Goal: Task Accomplishment & Management: Use online tool/utility

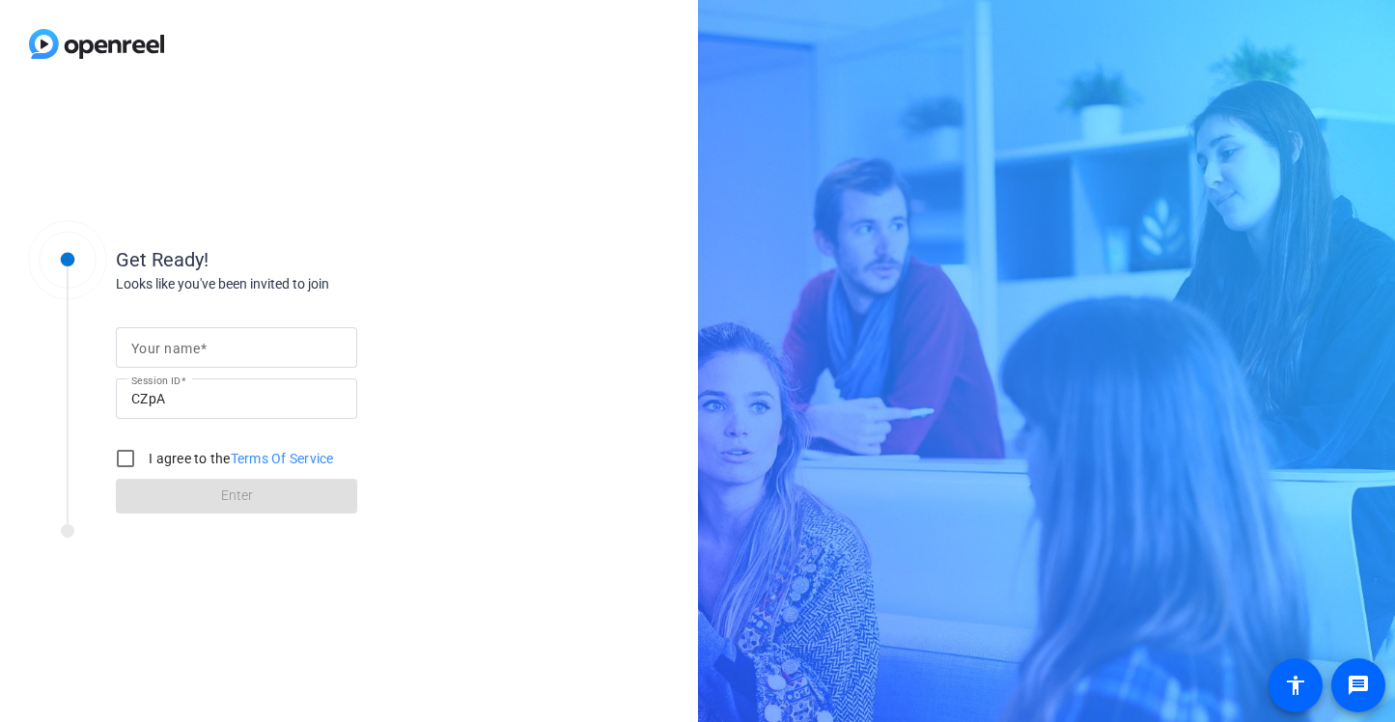
click at [210, 351] on input "Your name" at bounding box center [236, 347] width 210 height 23
type input "[PERSON_NAME]"
click at [116, 452] on input "I agree to the Terms Of Service" at bounding box center [125, 458] width 39 height 39
checkbox input "true"
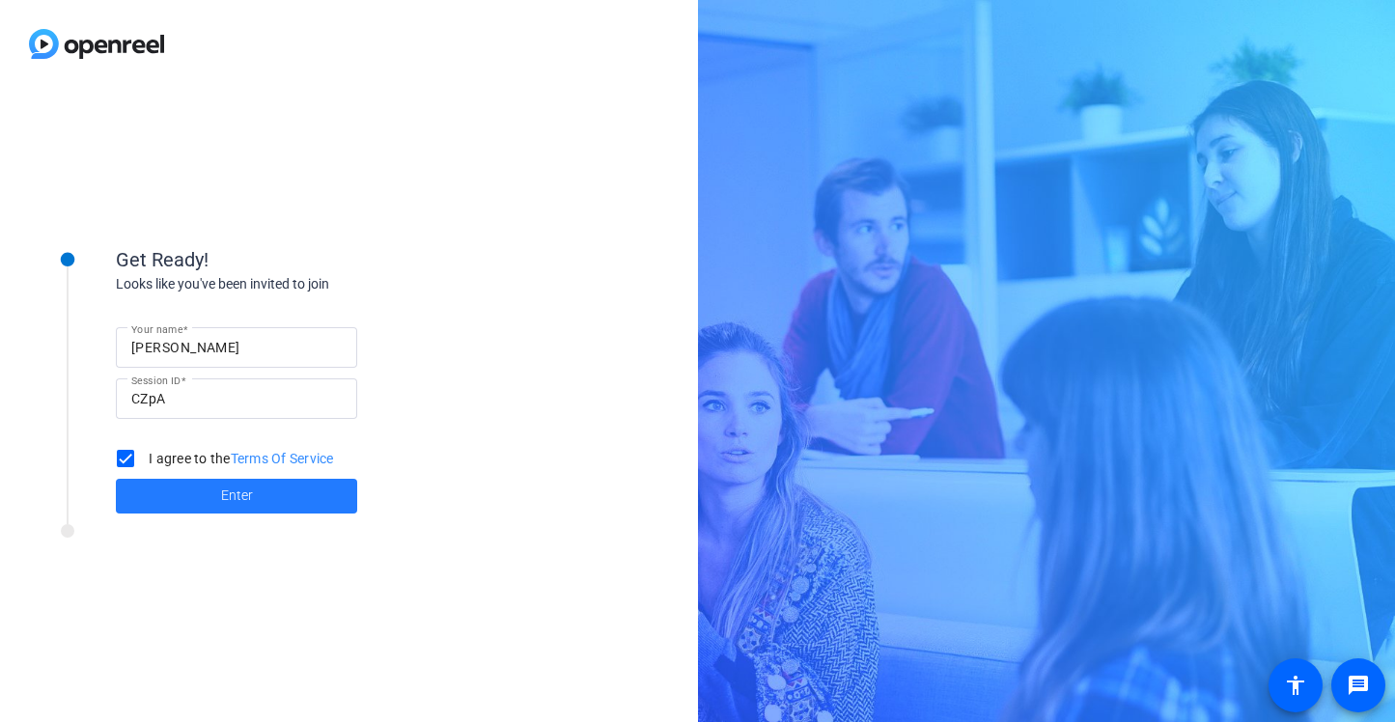
click at [221, 496] on span "Enter" at bounding box center [237, 496] width 32 height 20
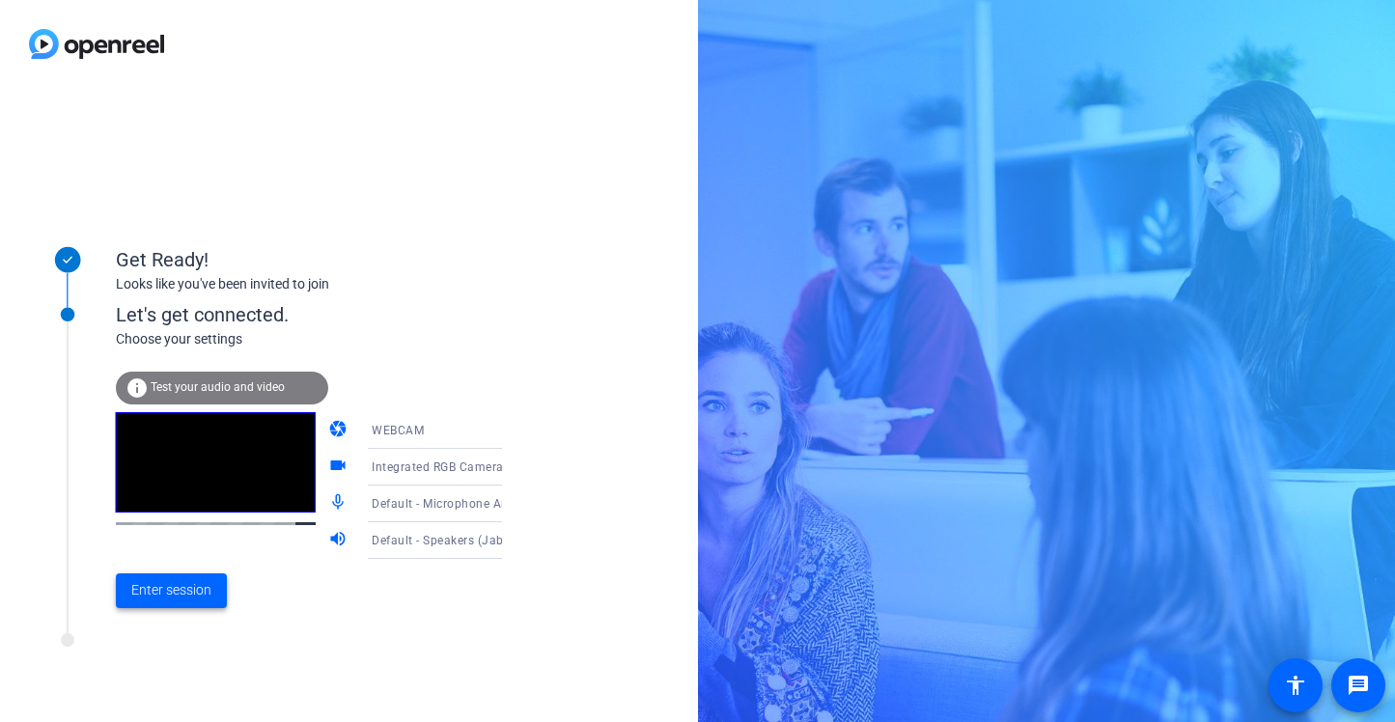
click at [158, 584] on span "Enter session" at bounding box center [171, 590] width 80 height 20
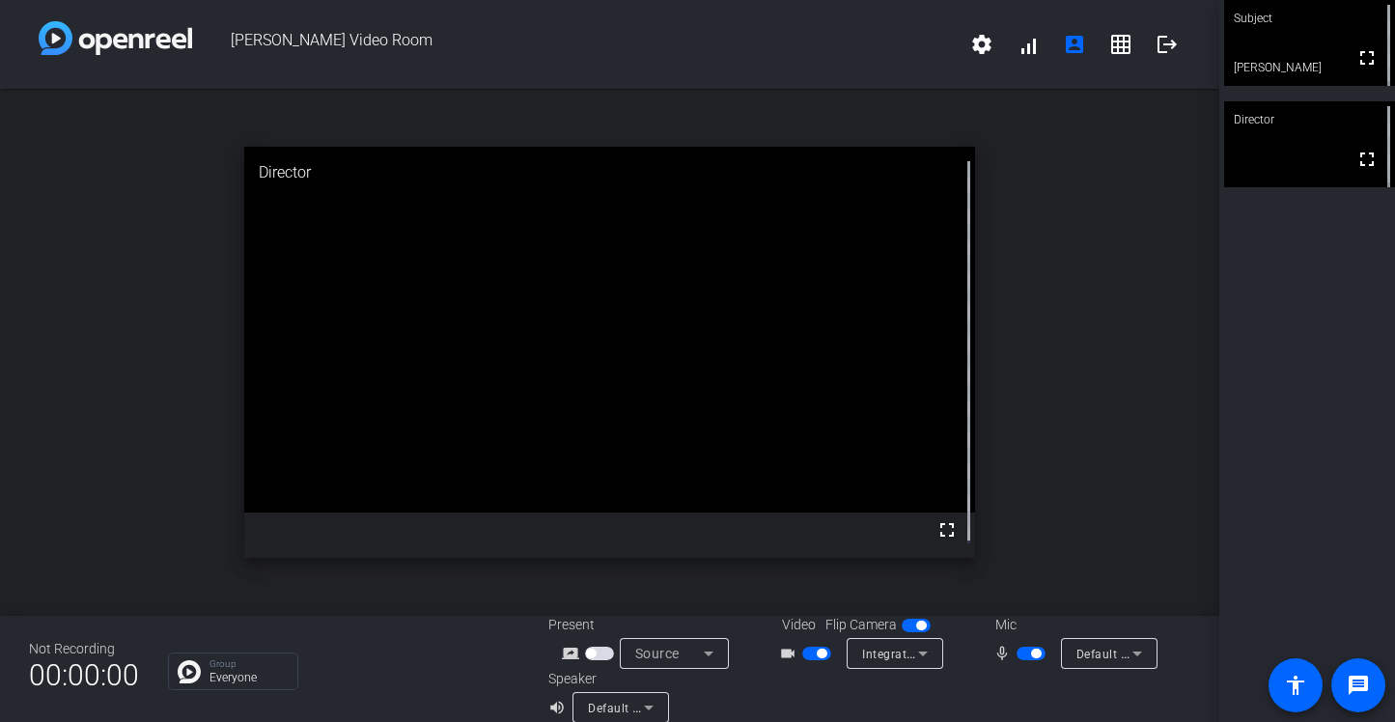
click at [817, 656] on span "button" at bounding box center [822, 654] width 10 height 10
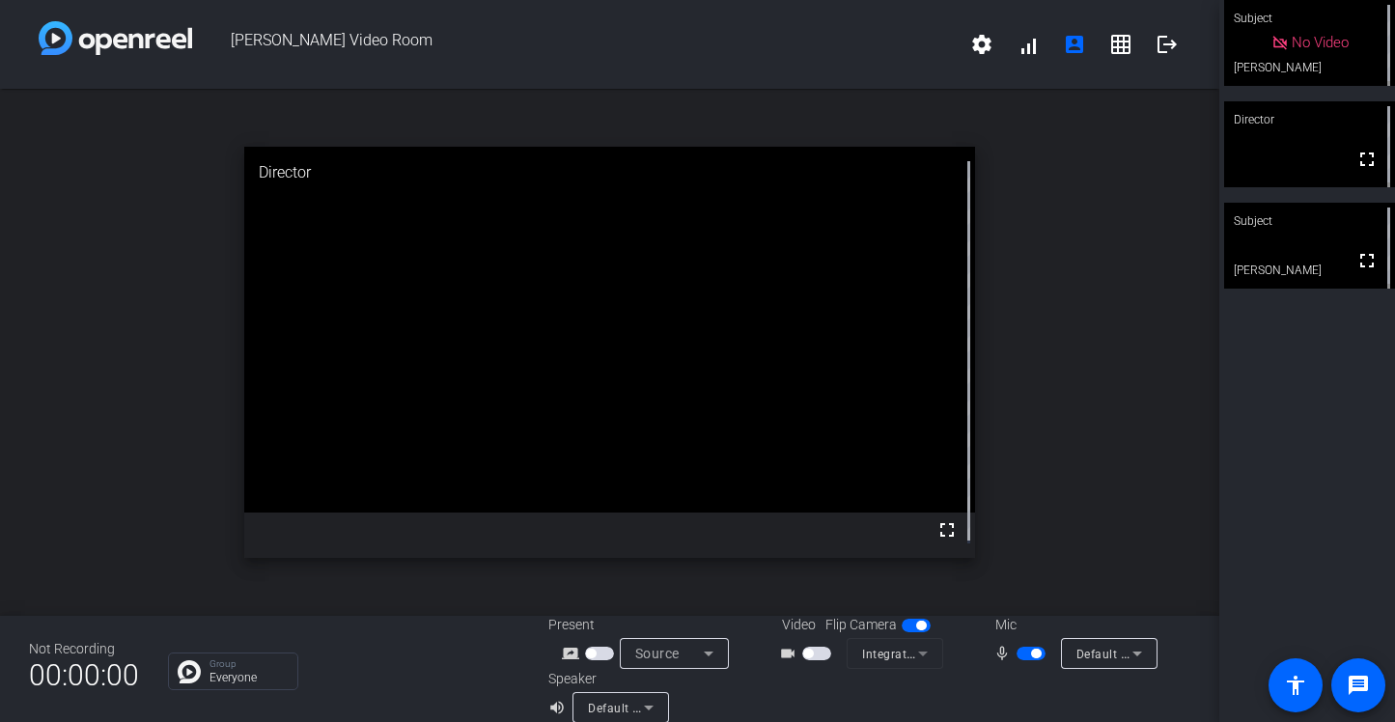
click at [916, 627] on span "button" at bounding box center [921, 626] width 10 height 10
click at [903, 623] on span "button" at bounding box center [908, 626] width 10 height 10
click at [809, 656] on span "button" at bounding box center [816, 654] width 29 height 14
click at [1294, 237] on div "Subject" at bounding box center [1309, 221] width 171 height 37
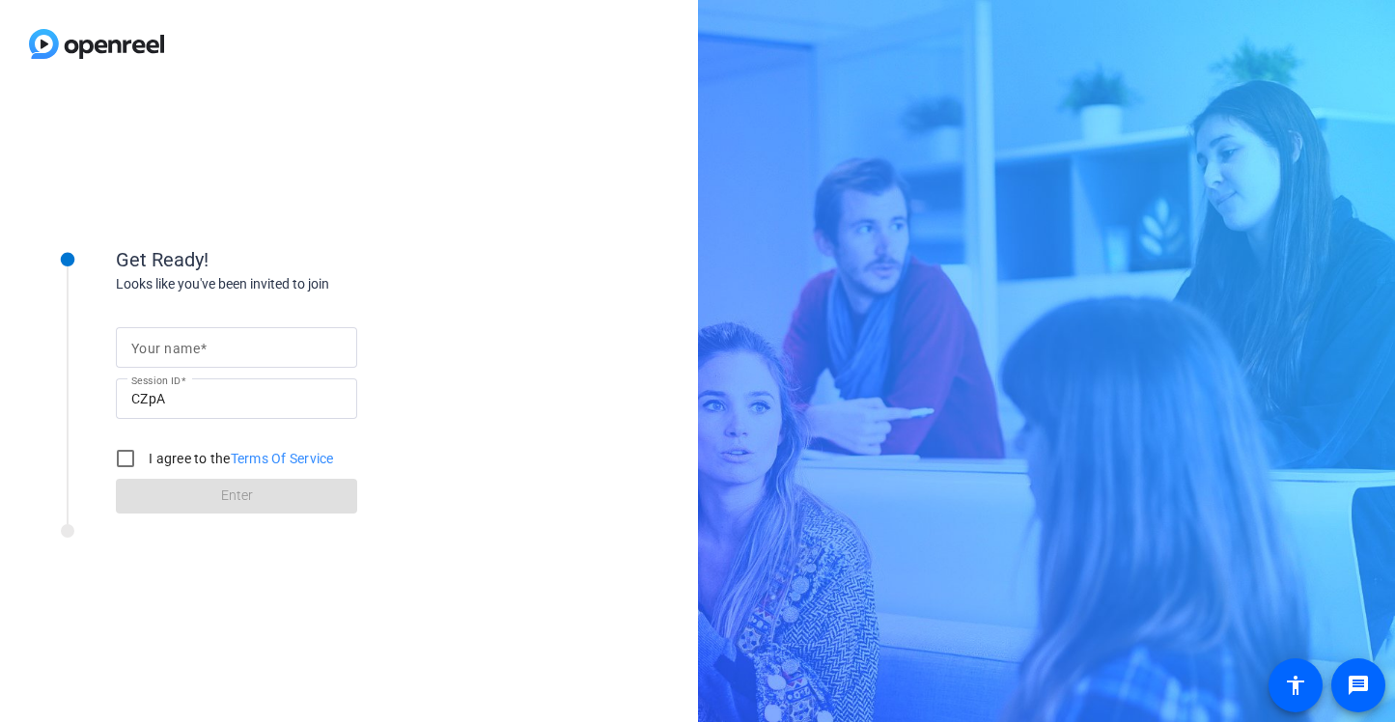
click at [157, 353] on mat-label "Your name" at bounding box center [165, 348] width 69 height 15
click at [157, 353] on input "Your name" at bounding box center [236, 347] width 210 height 23
click at [159, 351] on input "Your name" at bounding box center [236, 347] width 210 height 23
type input "[PERSON_NAME]"
click at [122, 462] on input "I agree to the Terms Of Service" at bounding box center [125, 458] width 39 height 39
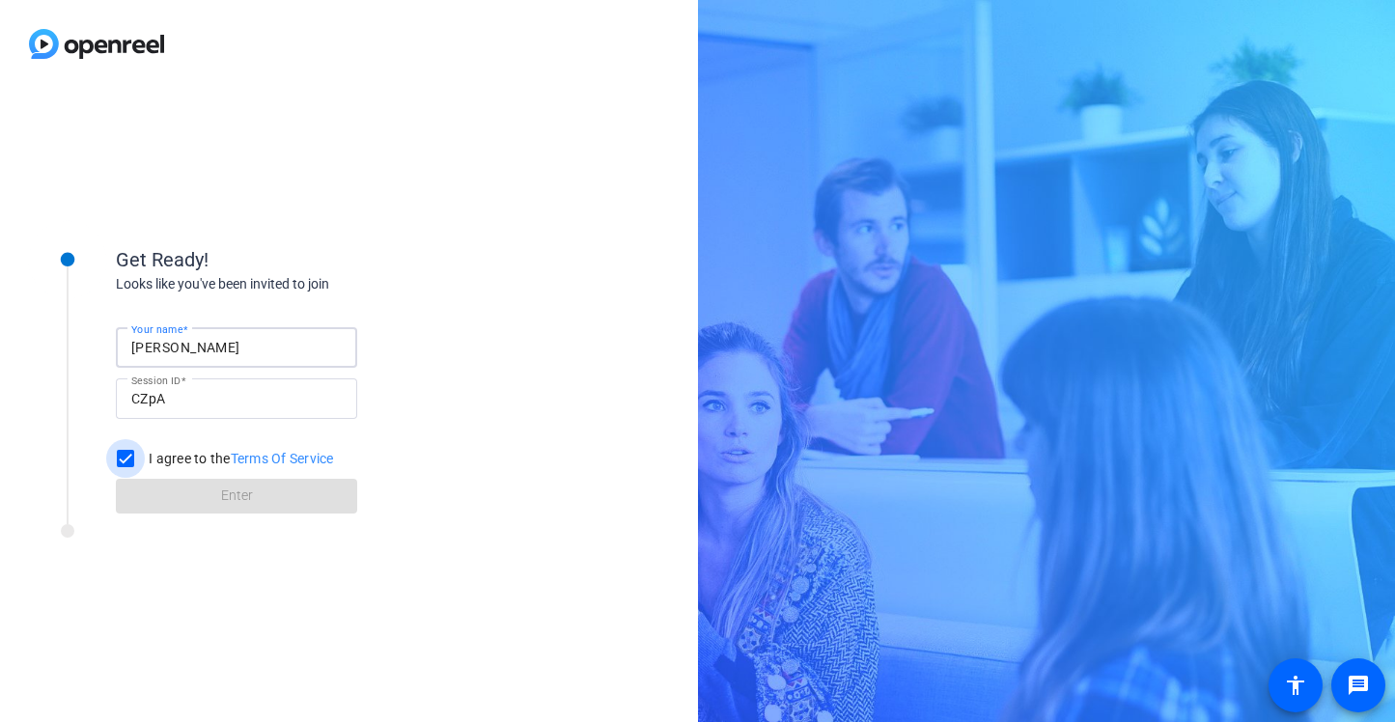
checkbox input "true"
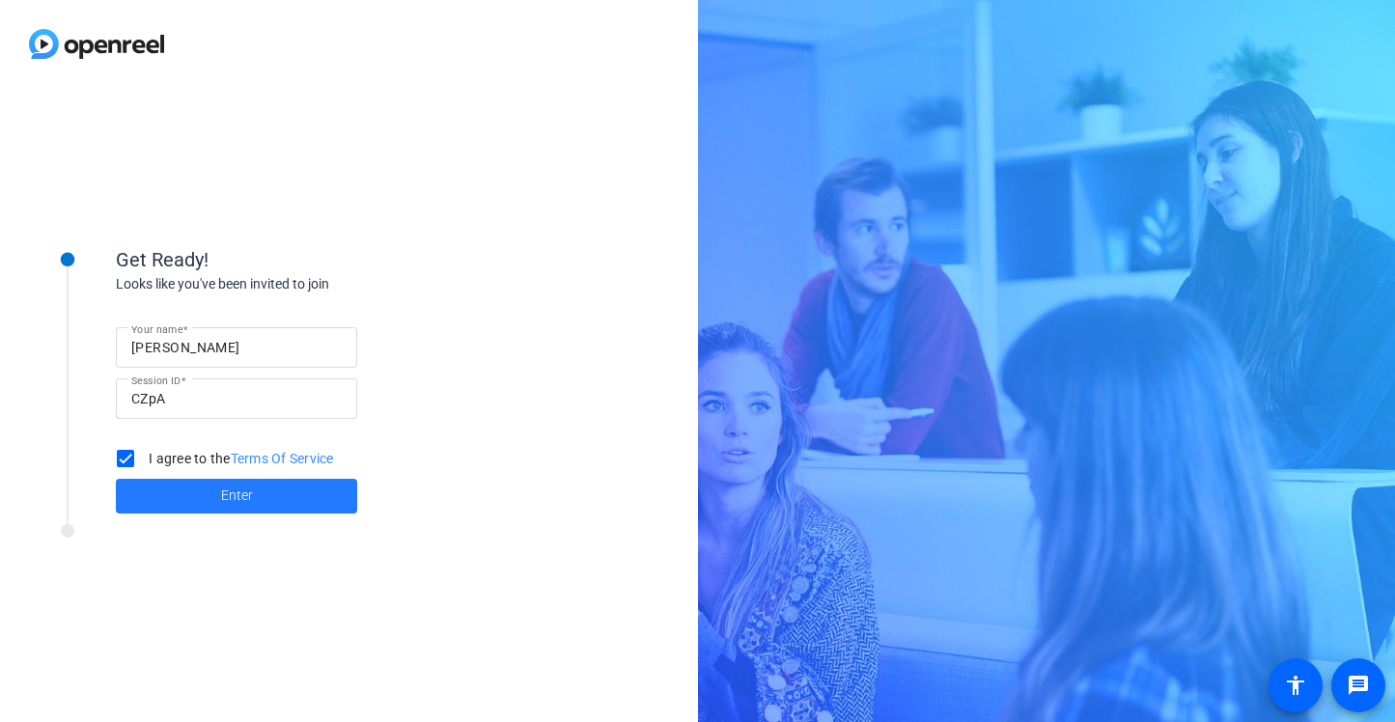
click at [181, 504] on span at bounding box center [236, 496] width 241 height 46
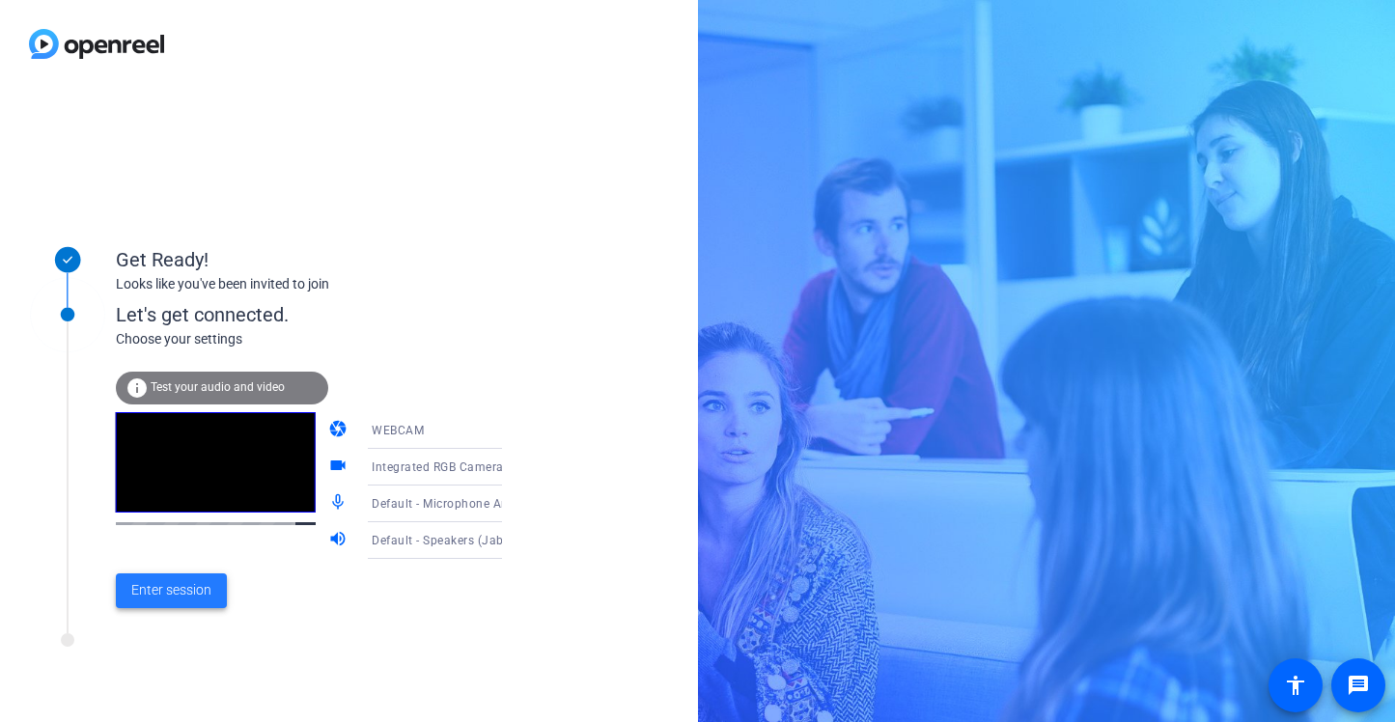
click at [183, 582] on span "Enter session" at bounding box center [171, 590] width 80 height 20
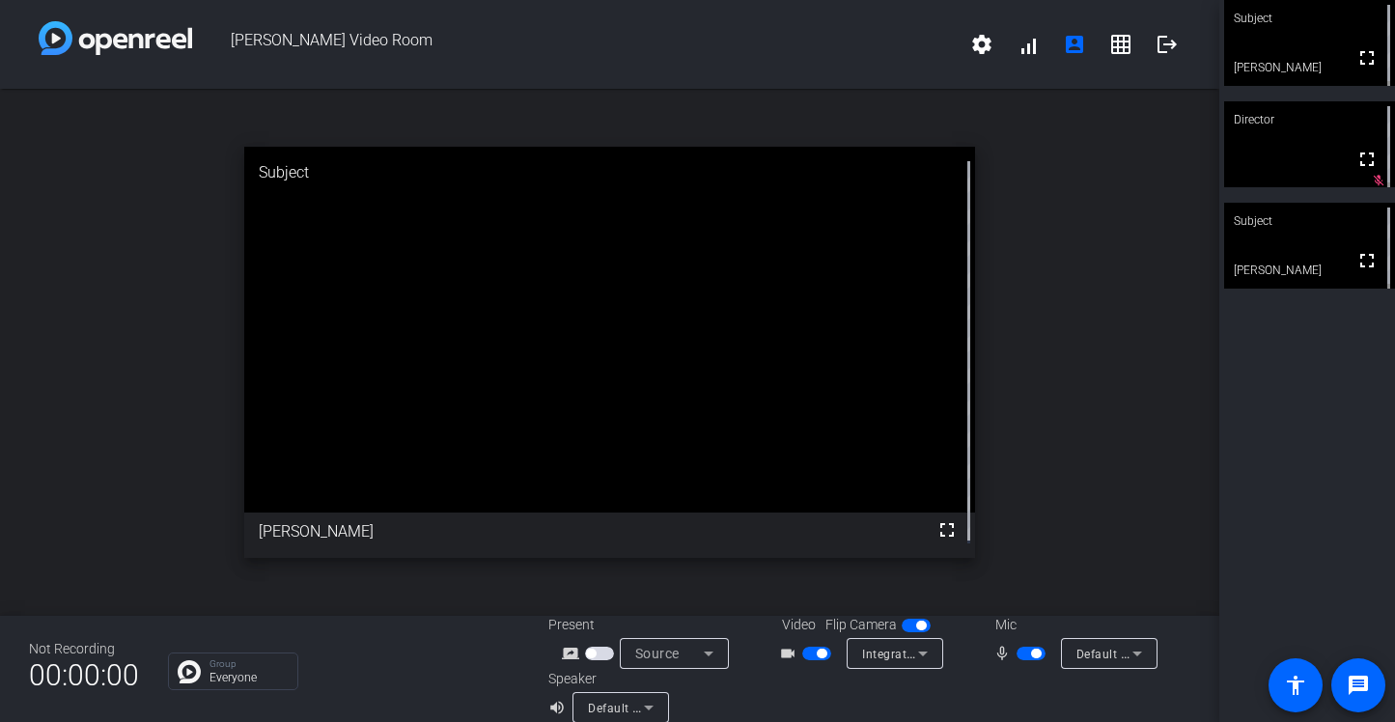
click at [1126, 650] on icon at bounding box center [1137, 653] width 23 height 23
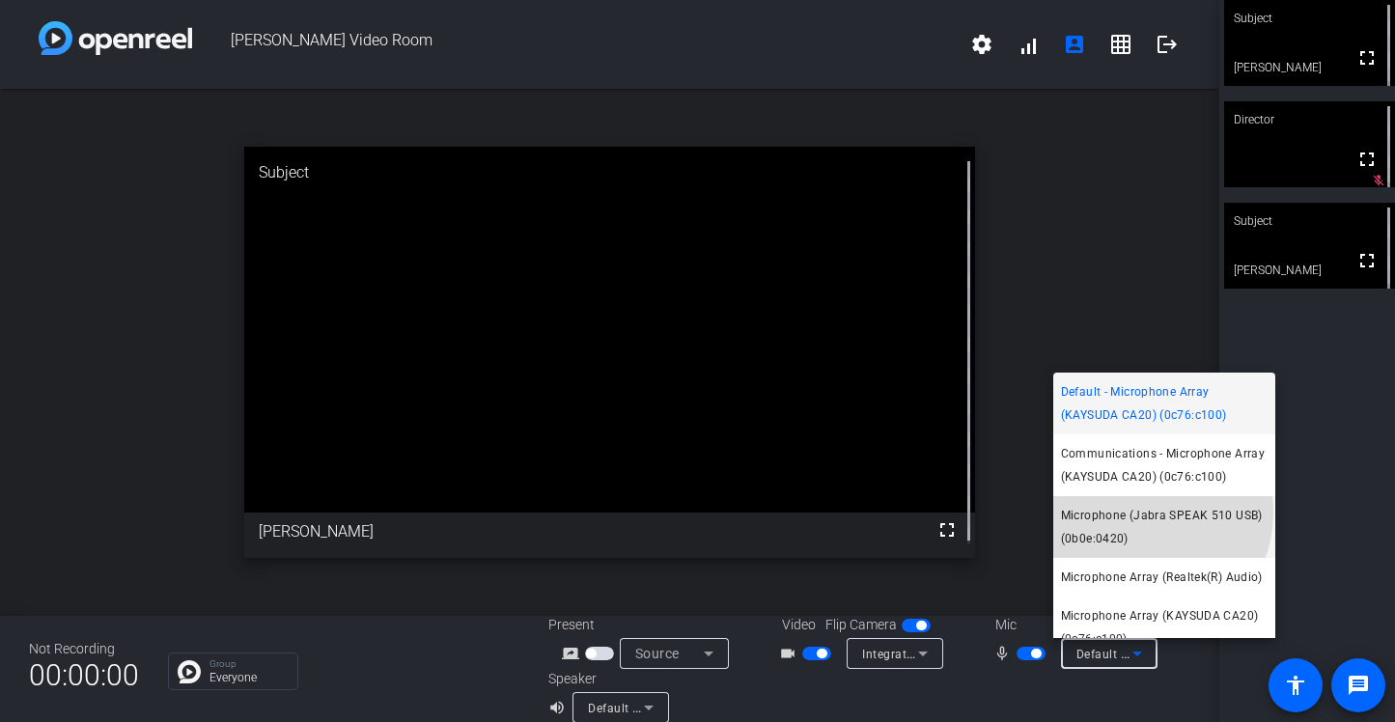
click at [1139, 513] on span "Microphone (Jabra SPEAK 510 USB) (0b0e:0420)" at bounding box center [1164, 527] width 207 height 46
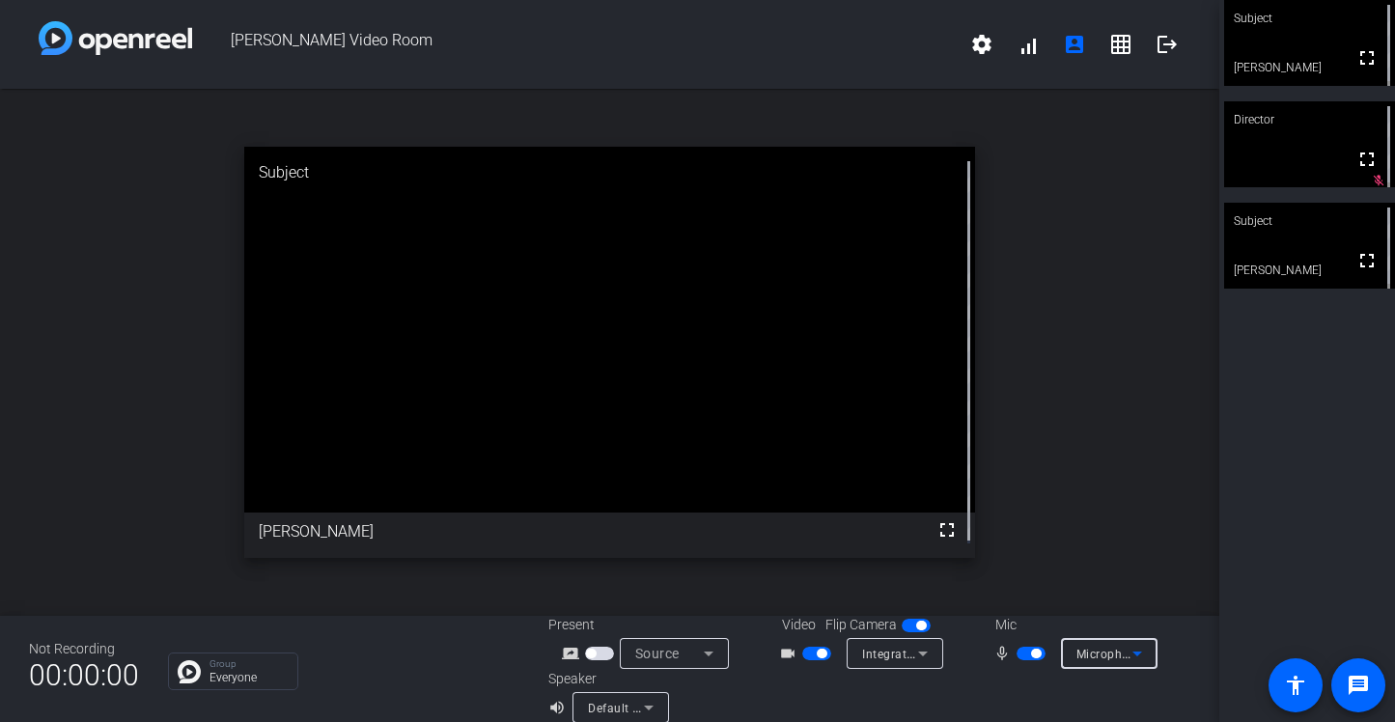
click at [1132, 656] on icon at bounding box center [1137, 654] width 10 height 5
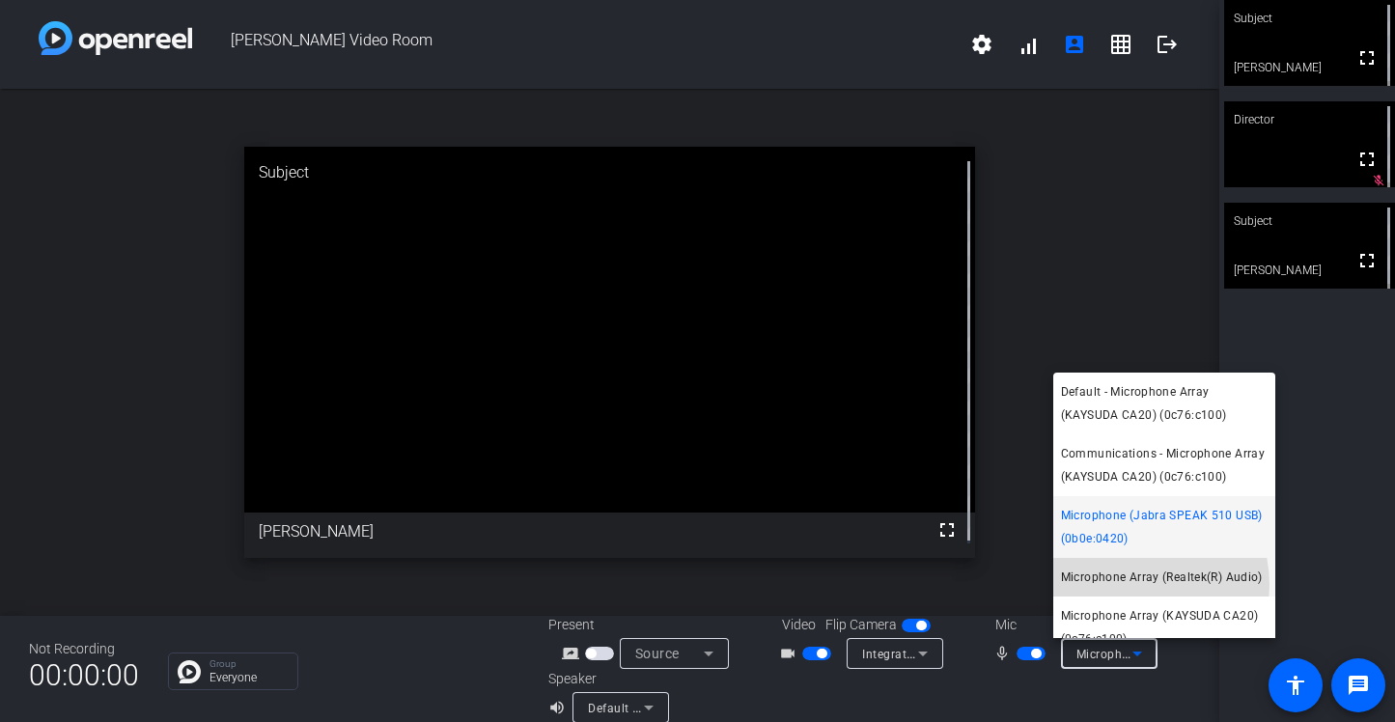
click at [1129, 584] on span "Microphone Array (Realtek(R) Audio)" at bounding box center [1162, 577] width 202 height 23
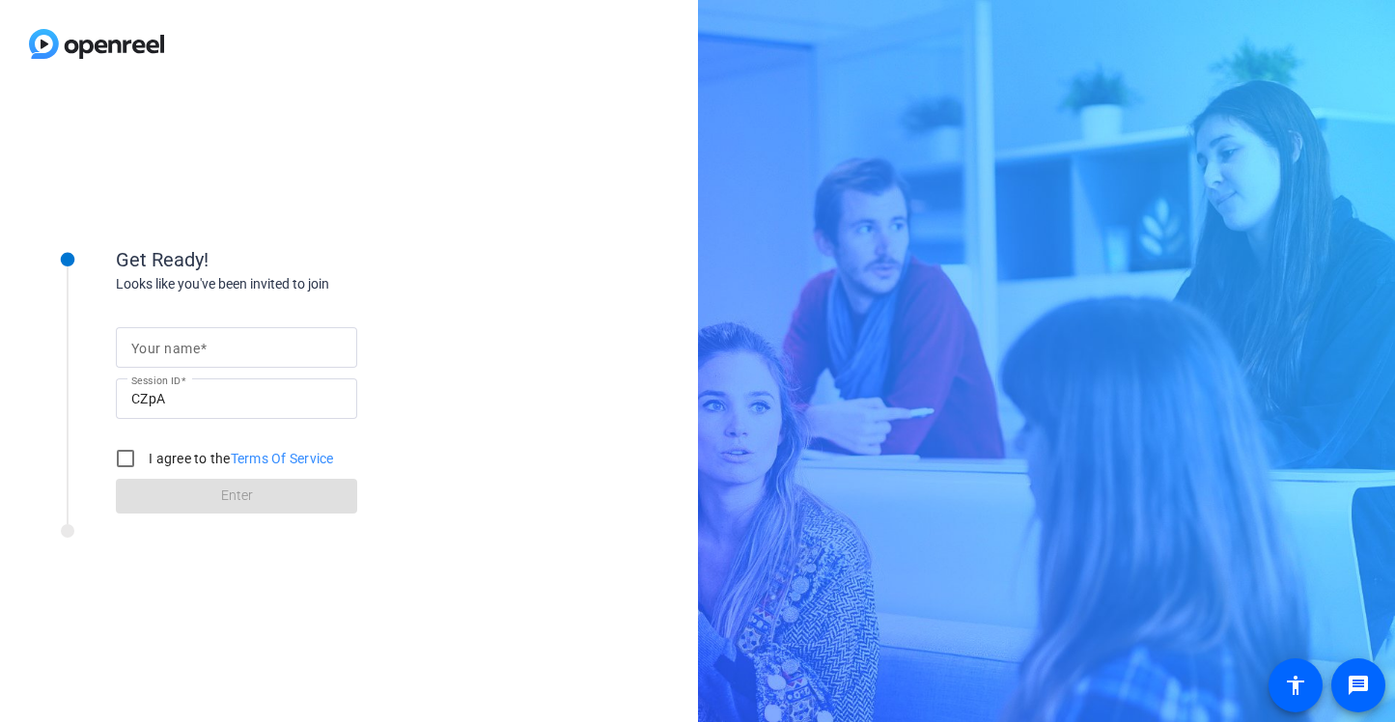
click at [189, 341] on mat-label "Your name" at bounding box center [165, 348] width 69 height 15
click at [189, 340] on input "Your name" at bounding box center [236, 347] width 210 height 23
click at [160, 349] on input "Your name" at bounding box center [236, 347] width 210 height 23
type input "[PERSON_NAME]"
click at [126, 456] on input "I agree to the Terms Of Service" at bounding box center [125, 458] width 39 height 39
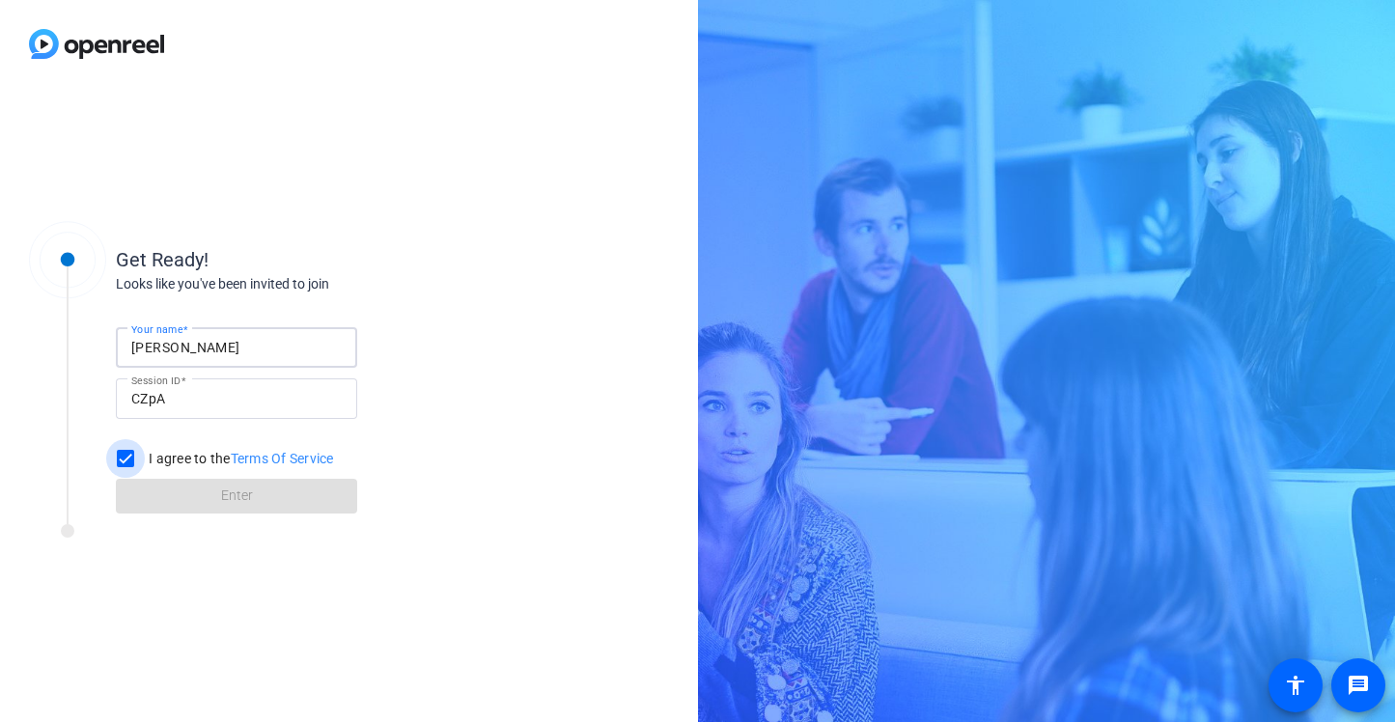
checkbox input "true"
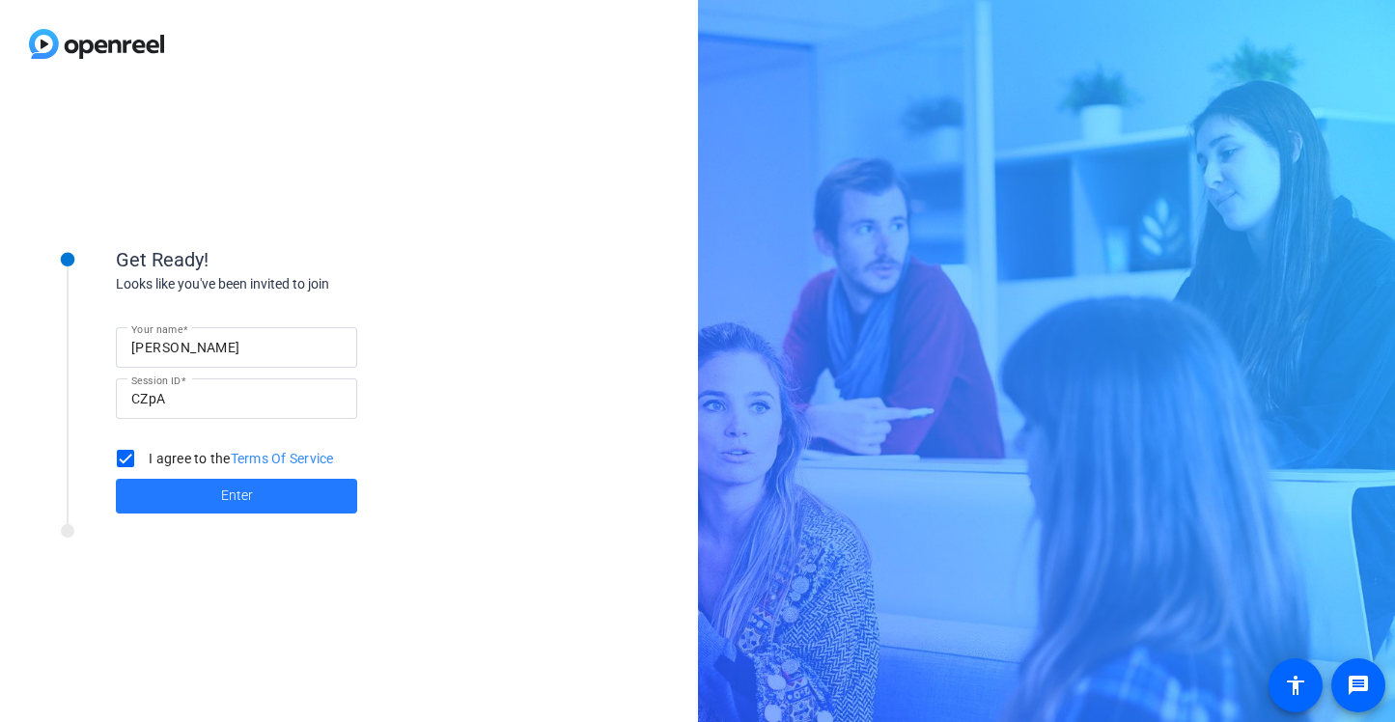
click at [215, 499] on span at bounding box center [236, 496] width 241 height 46
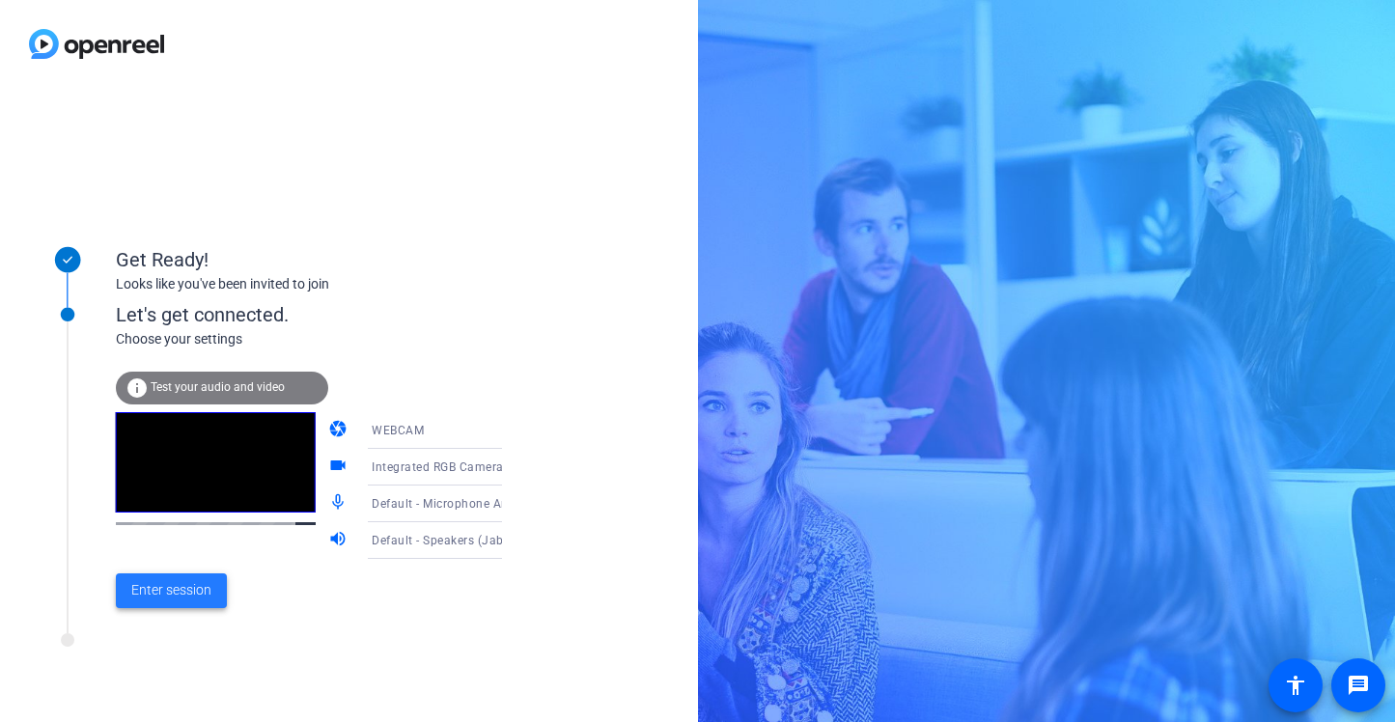
click at [148, 589] on span "Enter session" at bounding box center [171, 590] width 80 height 20
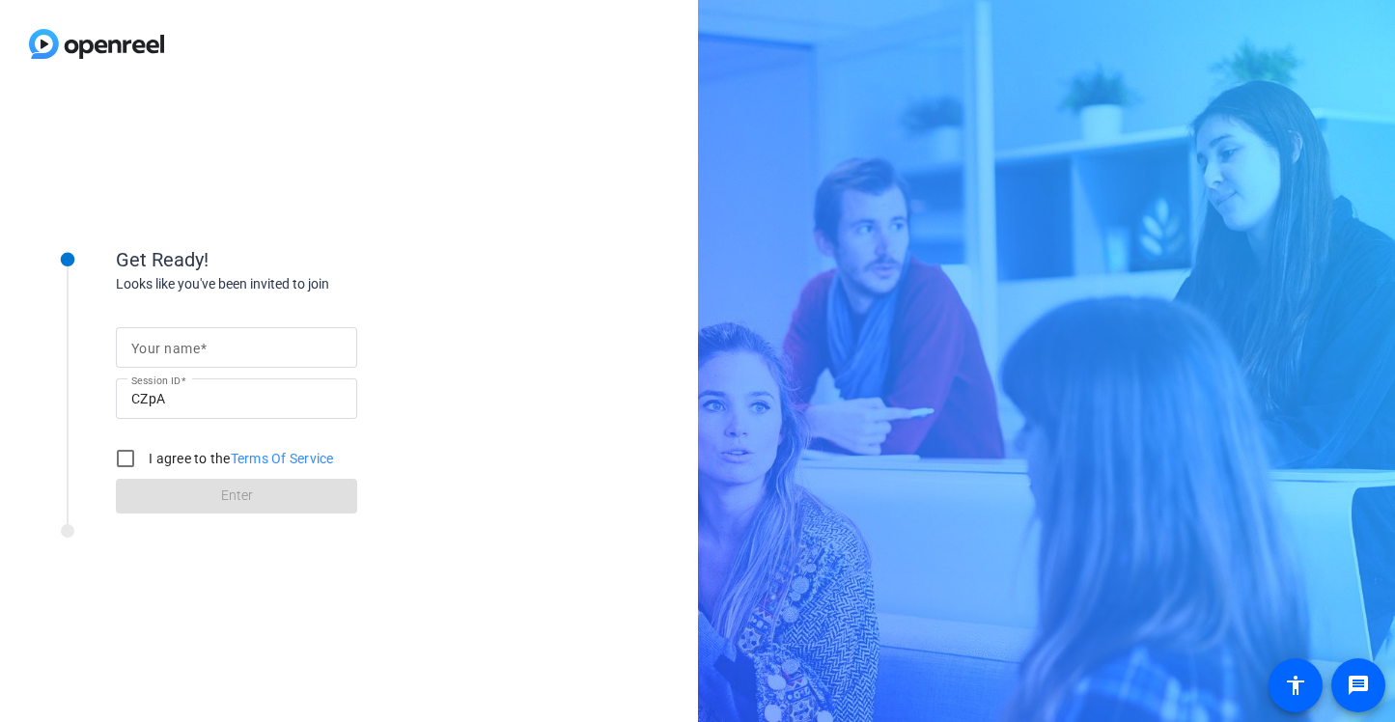
click at [164, 332] on div at bounding box center [236, 347] width 210 height 41
click at [168, 339] on input "Your name" at bounding box center [236, 347] width 210 height 23
type input "[PERSON_NAME]"
click at [181, 488] on form "Your name Dan Craven Session ID CZpA I agree to the Terms Of Service Enter" at bounding box center [236, 415] width 241 height 197
click at [128, 464] on input "I agree to the Terms Of Service" at bounding box center [125, 458] width 39 height 39
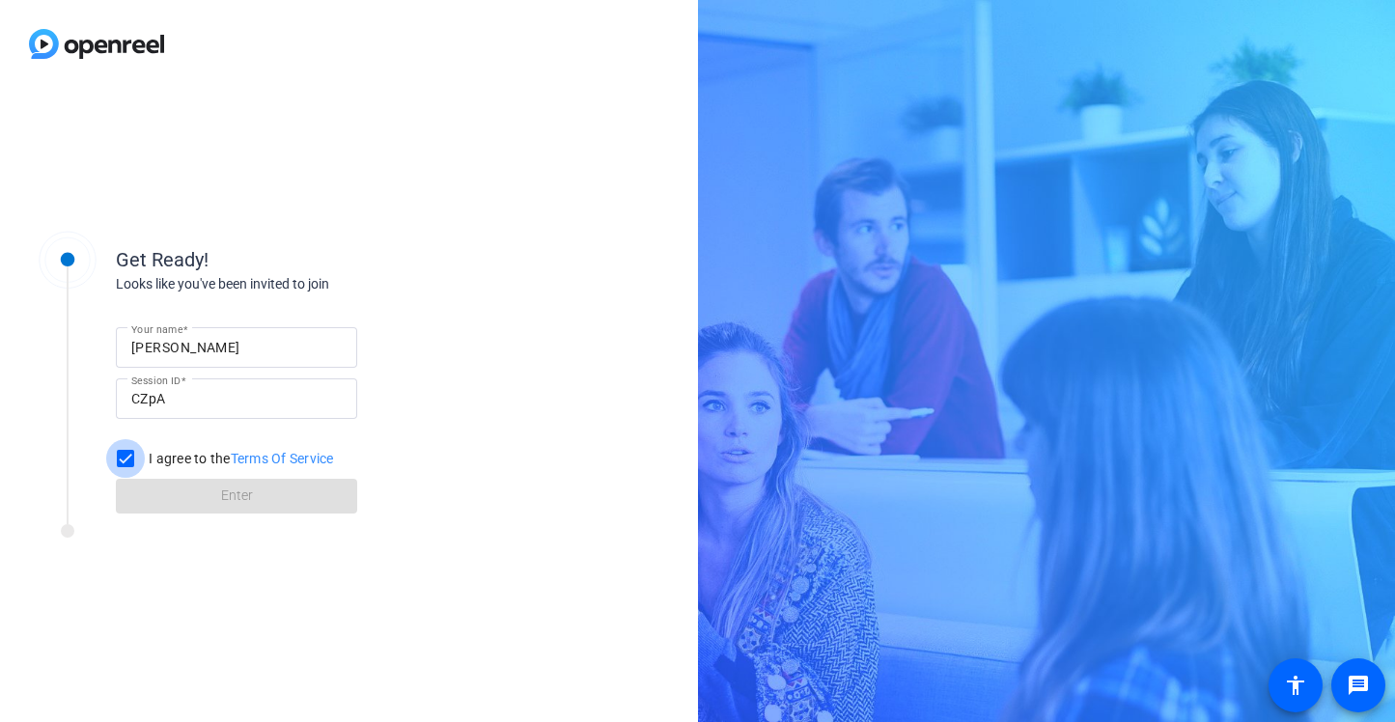
checkbox input "true"
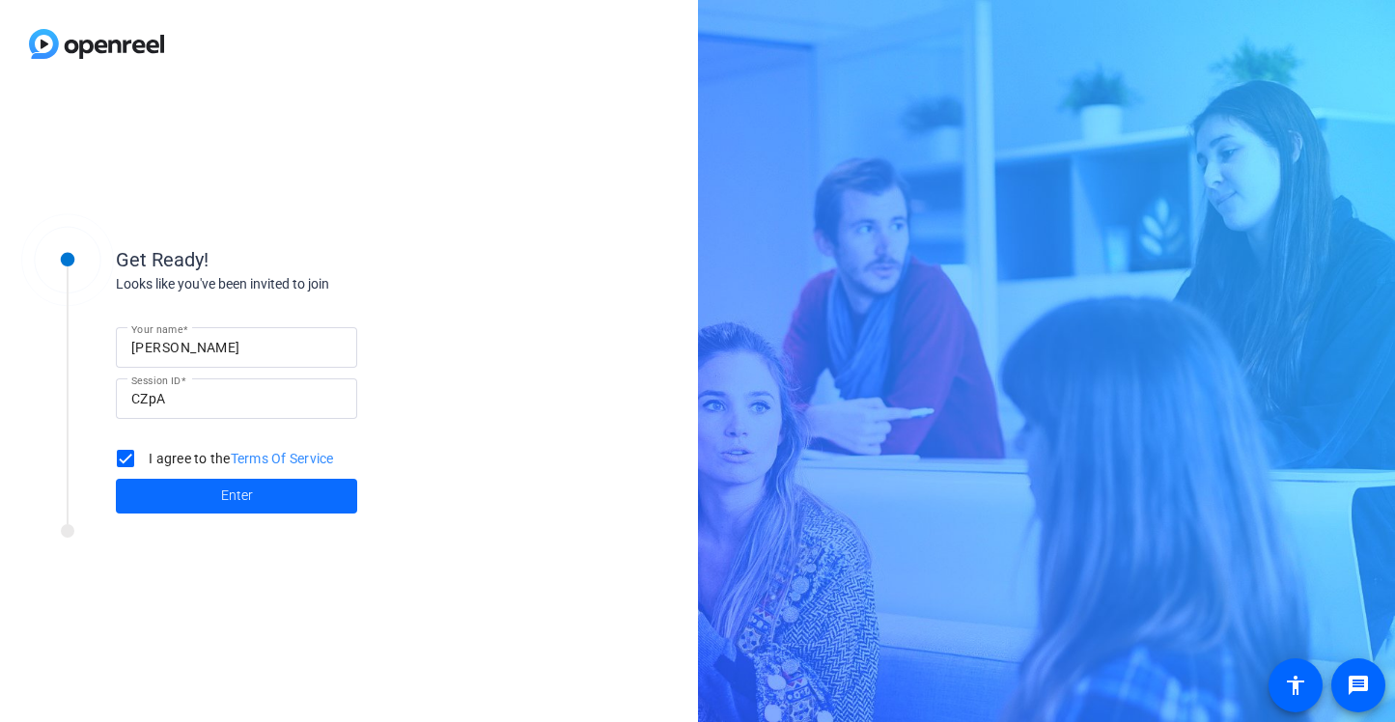
click at [234, 503] on span "Enter" at bounding box center [237, 496] width 32 height 20
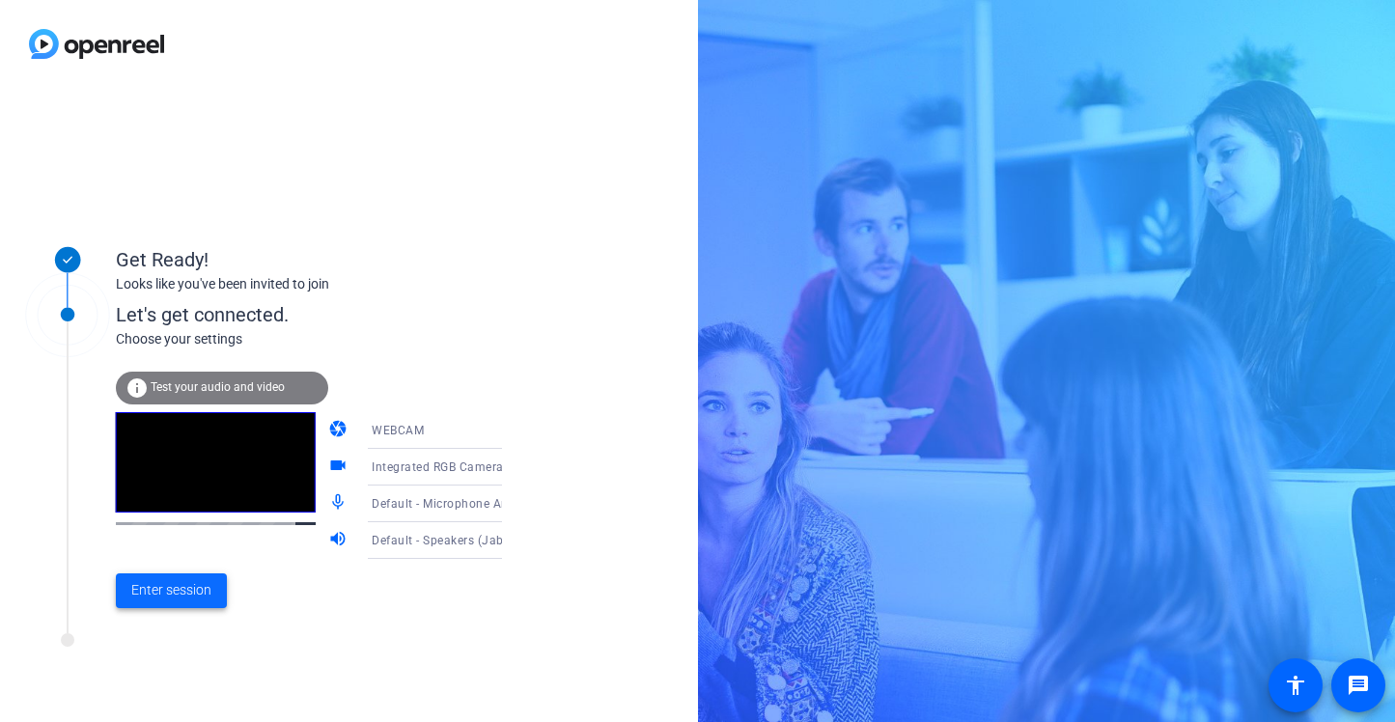
click at [169, 588] on span "Enter session" at bounding box center [171, 590] width 80 height 20
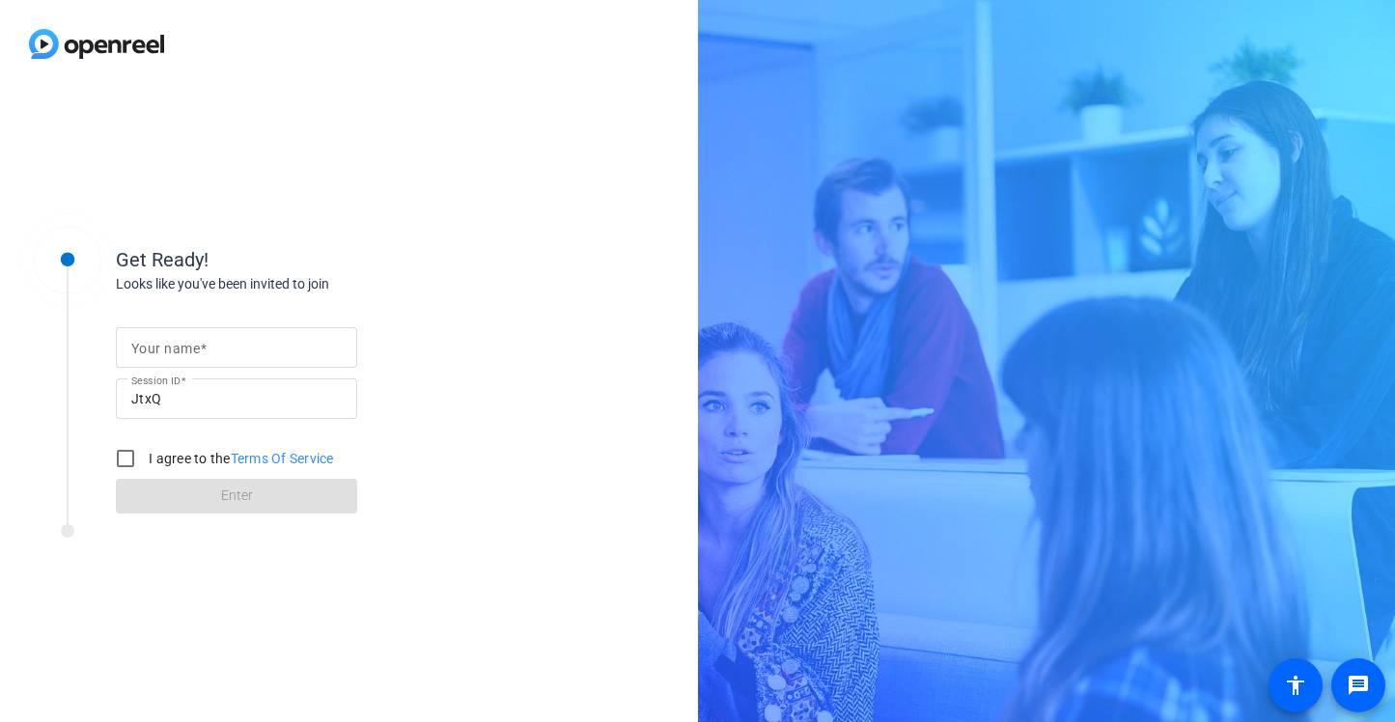
click at [152, 350] on mat-label "Your name" at bounding box center [165, 348] width 69 height 15
click at [152, 350] on input "Your name" at bounding box center [236, 347] width 210 height 23
type input "[PERSON_NAME]"
click at [120, 456] on input "I agree to the Terms Of Service" at bounding box center [125, 458] width 39 height 39
checkbox input "true"
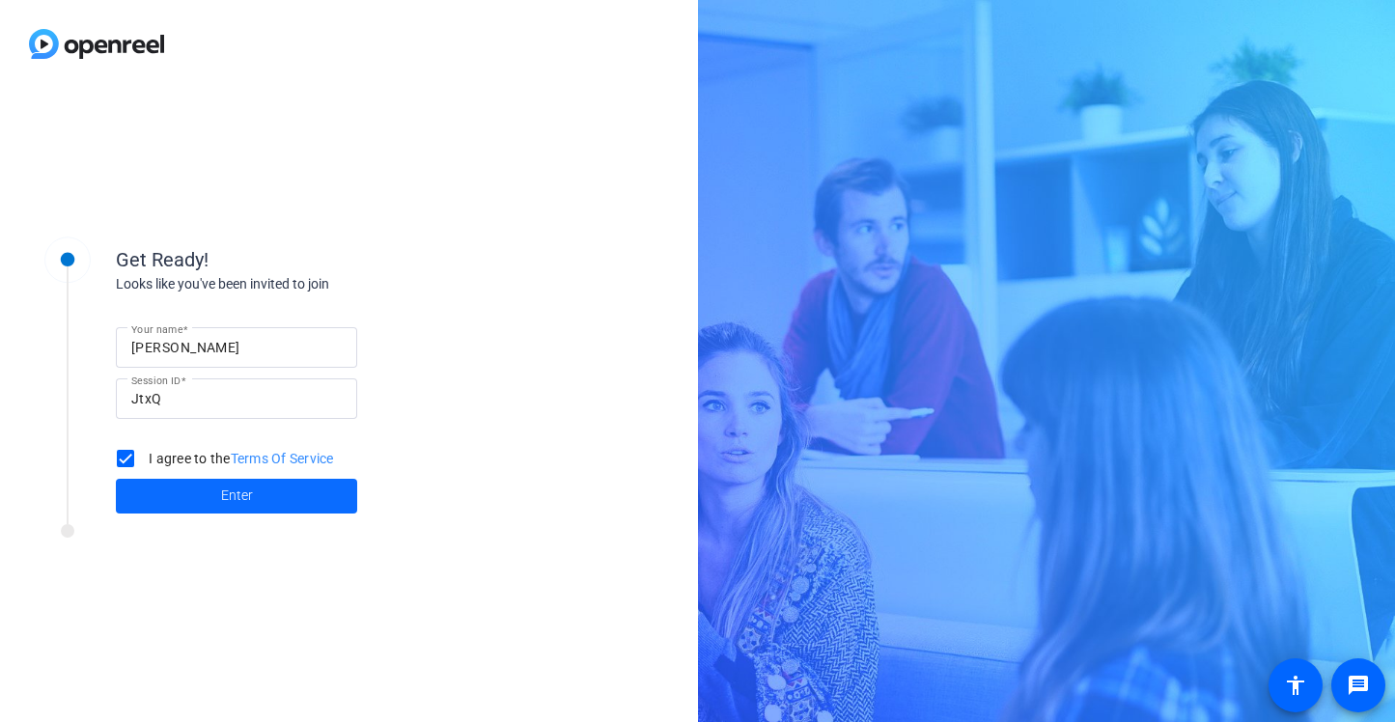
click at [193, 501] on span at bounding box center [236, 496] width 241 height 46
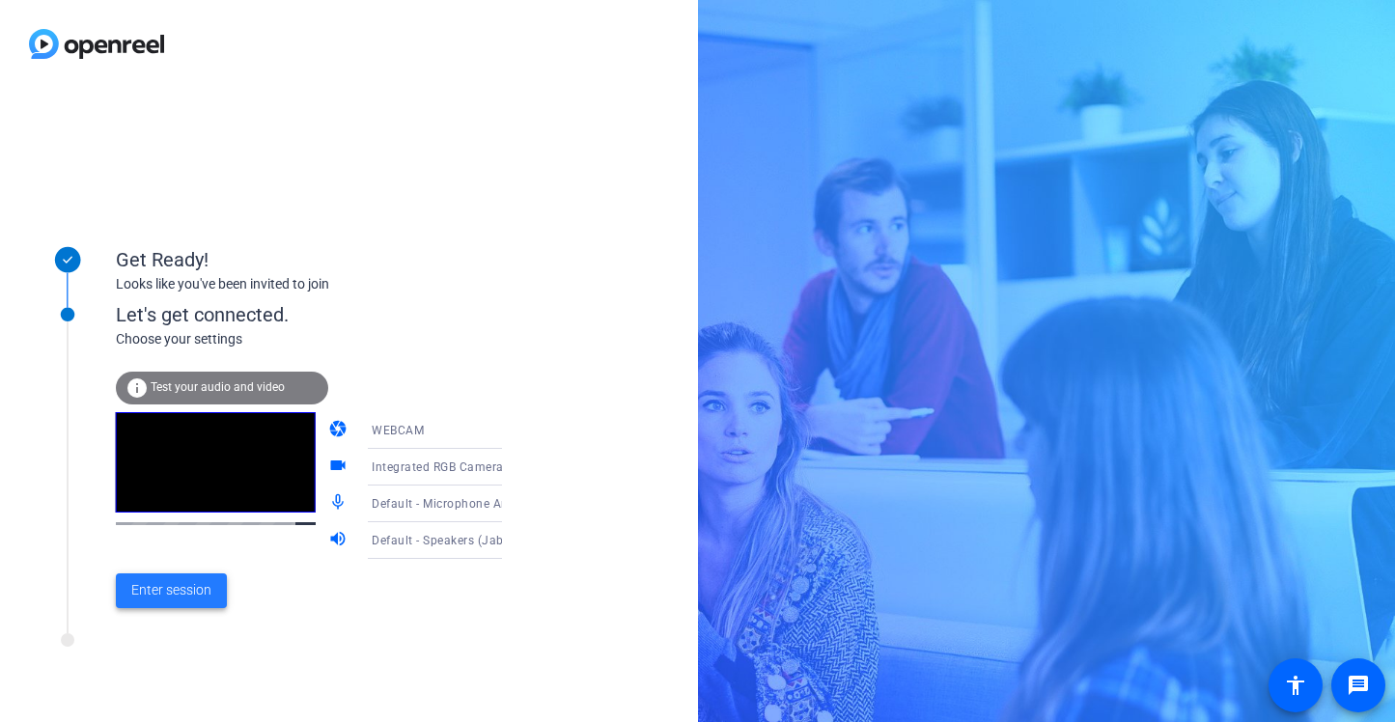
click at [156, 599] on span "Enter session" at bounding box center [171, 590] width 80 height 20
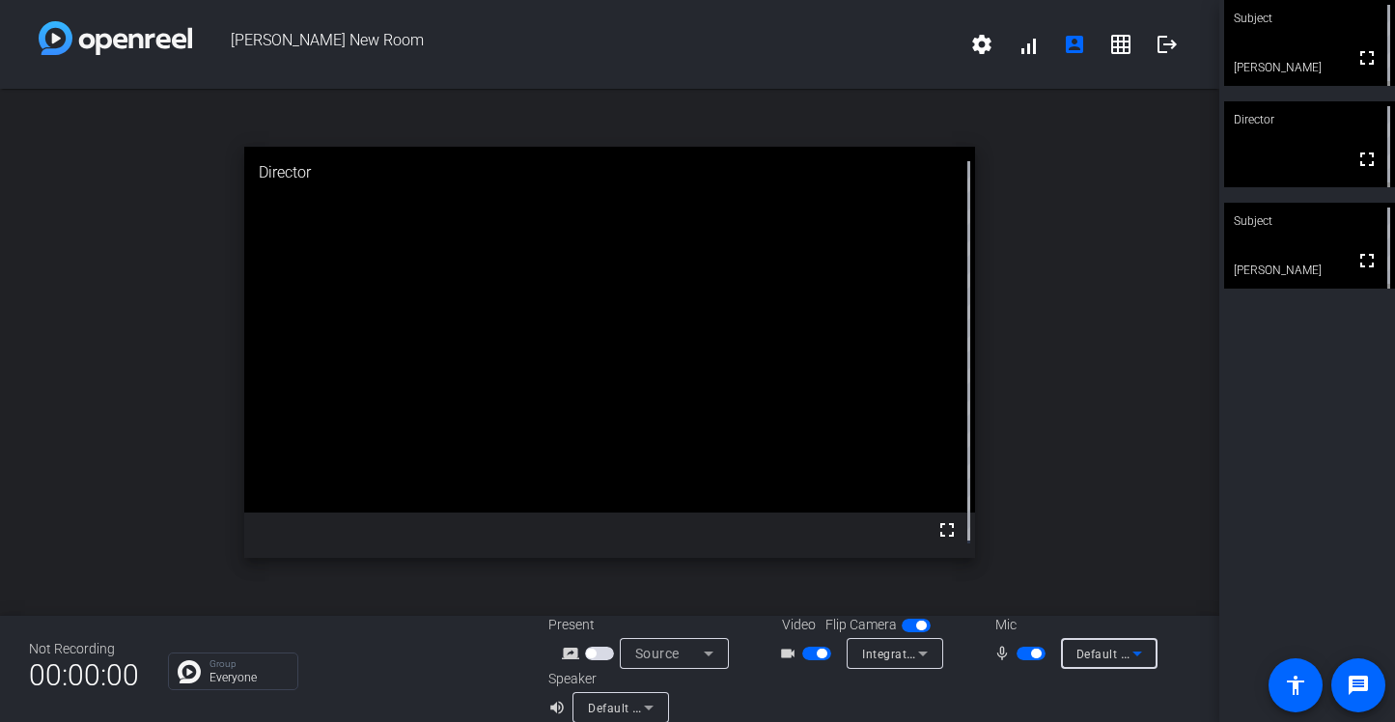
click at [1114, 648] on span "Default - Microphone Array (KAYSUDA CA20) (0c76:c100)" at bounding box center [1238, 653] width 324 height 15
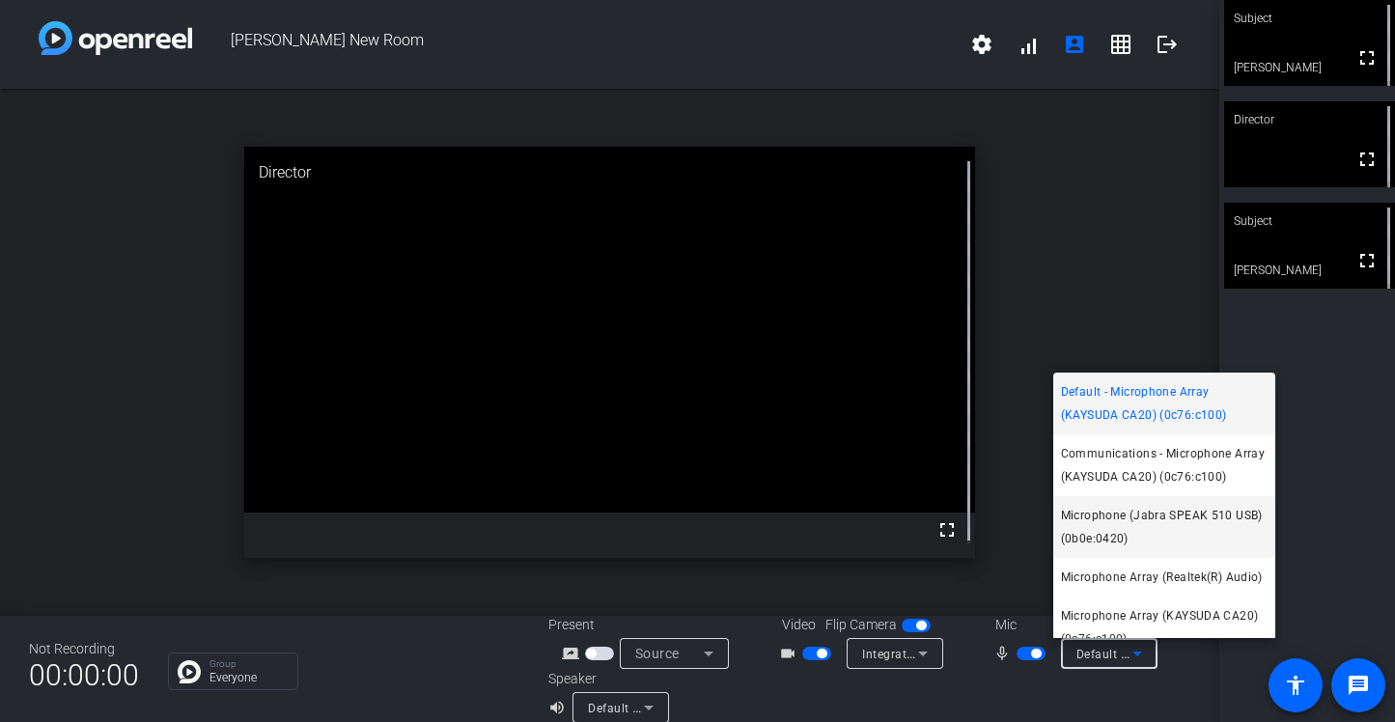
click at [1132, 517] on span "Microphone (Jabra SPEAK 510 USB) (0b0e:0420)" at bounding box center [1164, 527] width 207 height 46
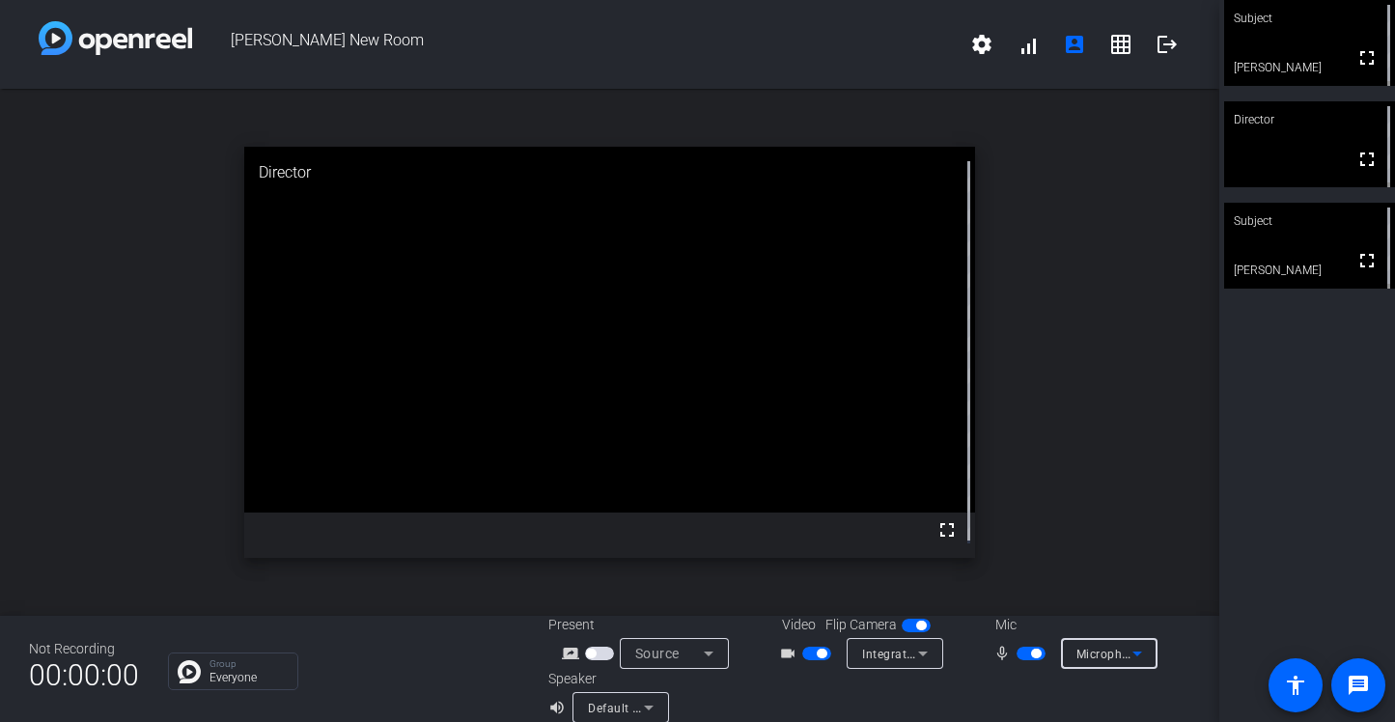
click at [1128, 651] on icon at bounding box center [1137, 653] width 23 height 23
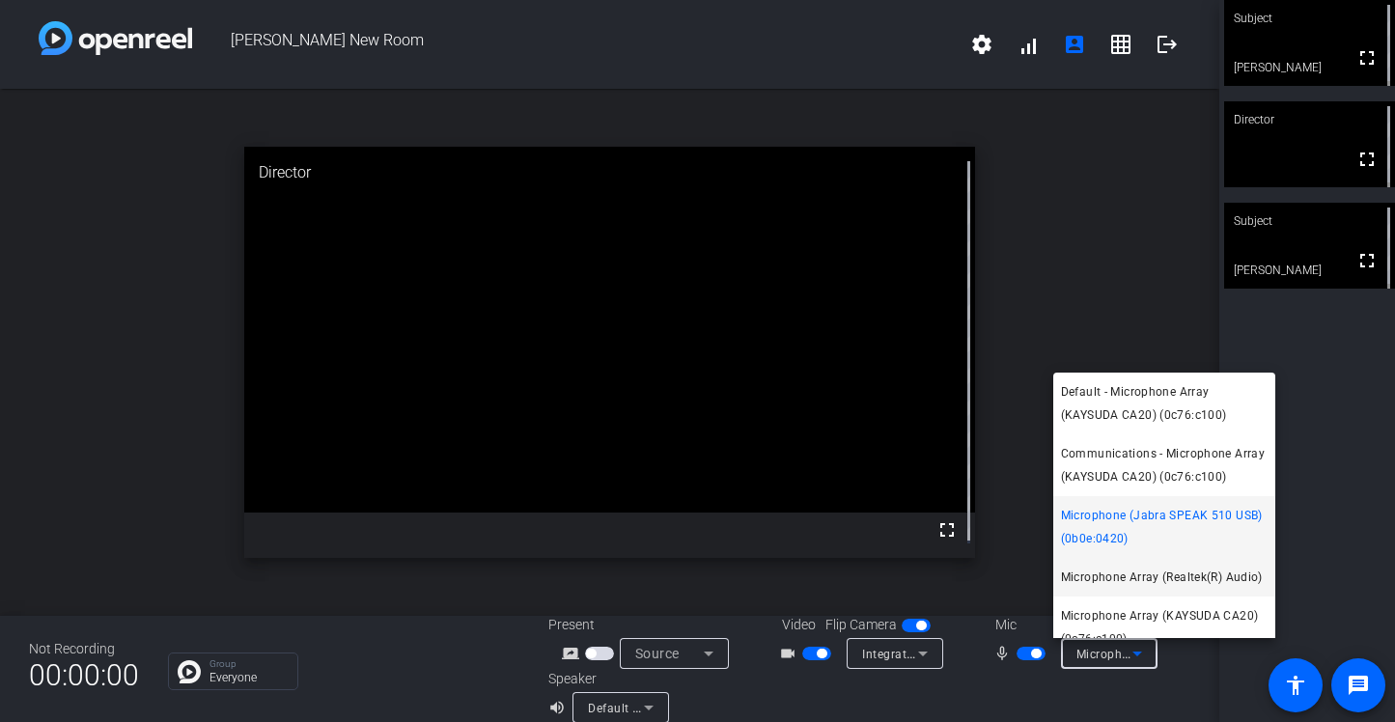
click at [1111, 585] on span "Microphone Array (Realtek(R) Audio)" at bounding box center [1162, 577] width 202 height 23
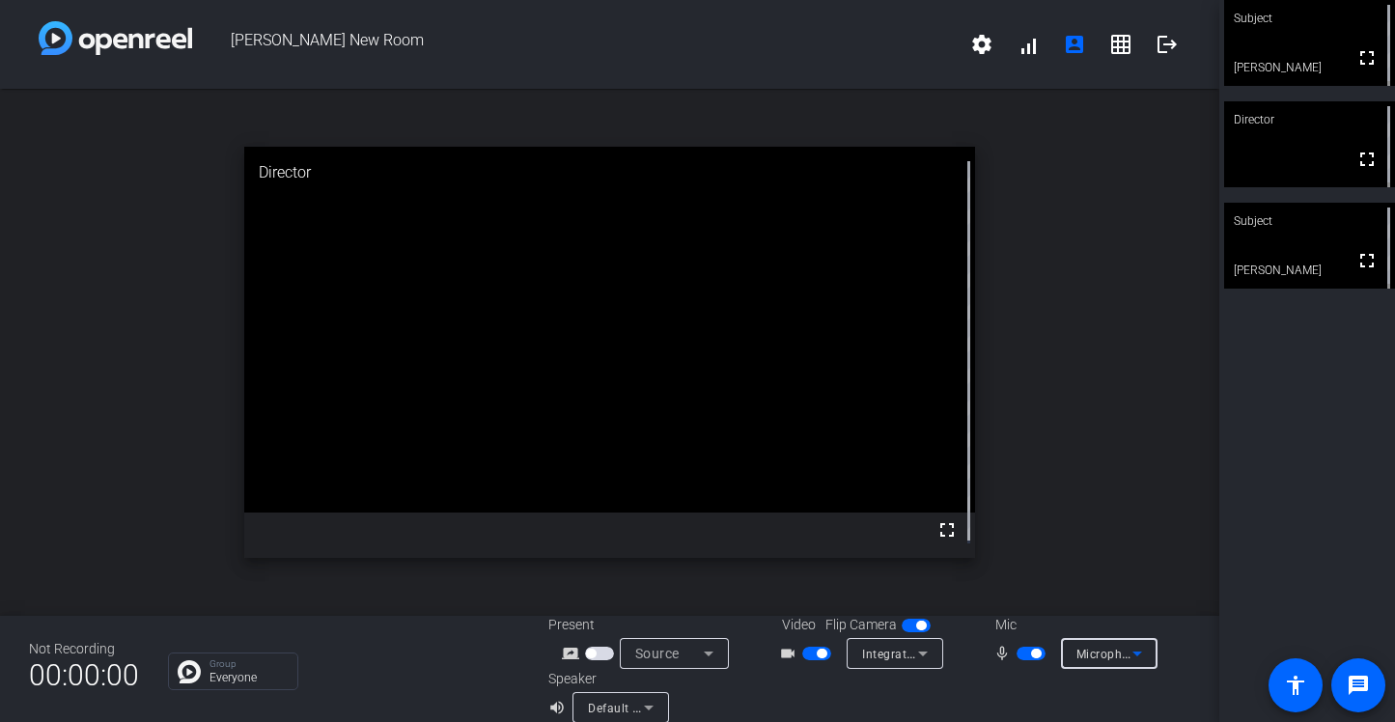
click at [1127, 656] on icon at bounding box center [1137, 653] width 23 height 23
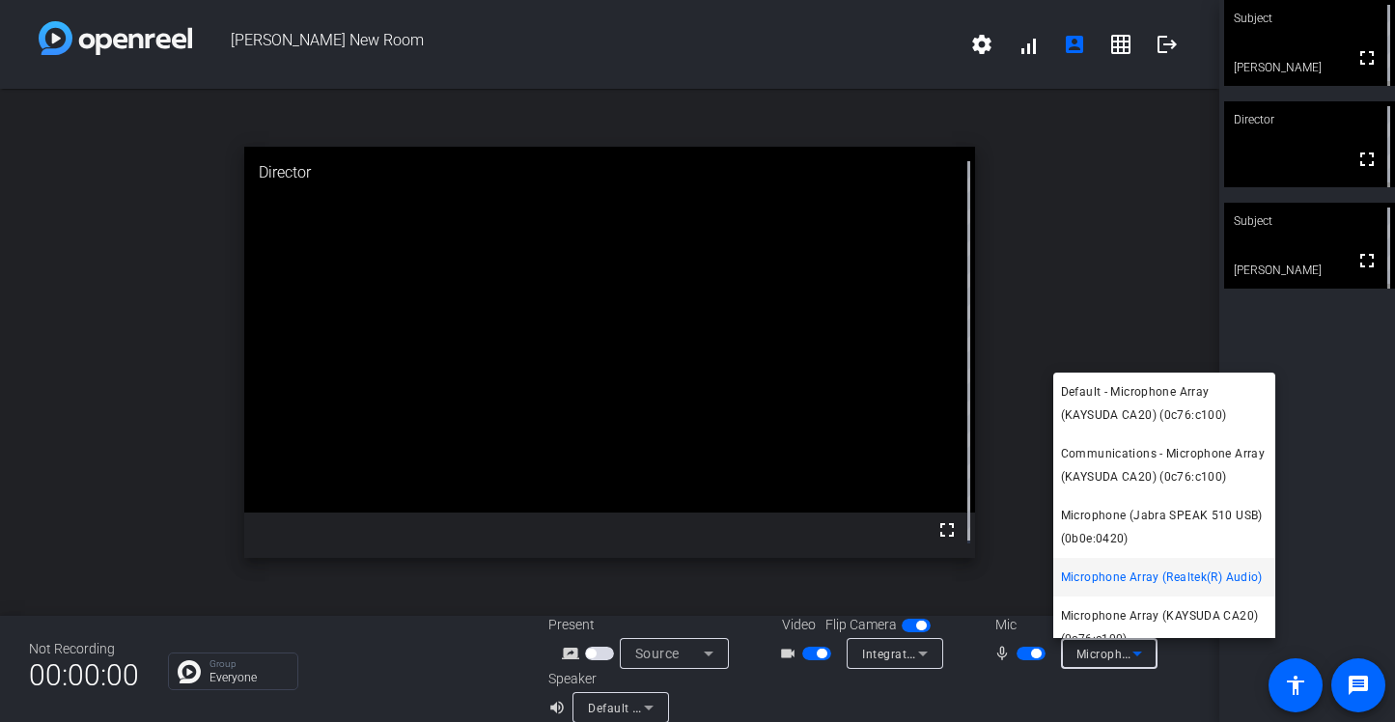
scroll to position [43, 0]
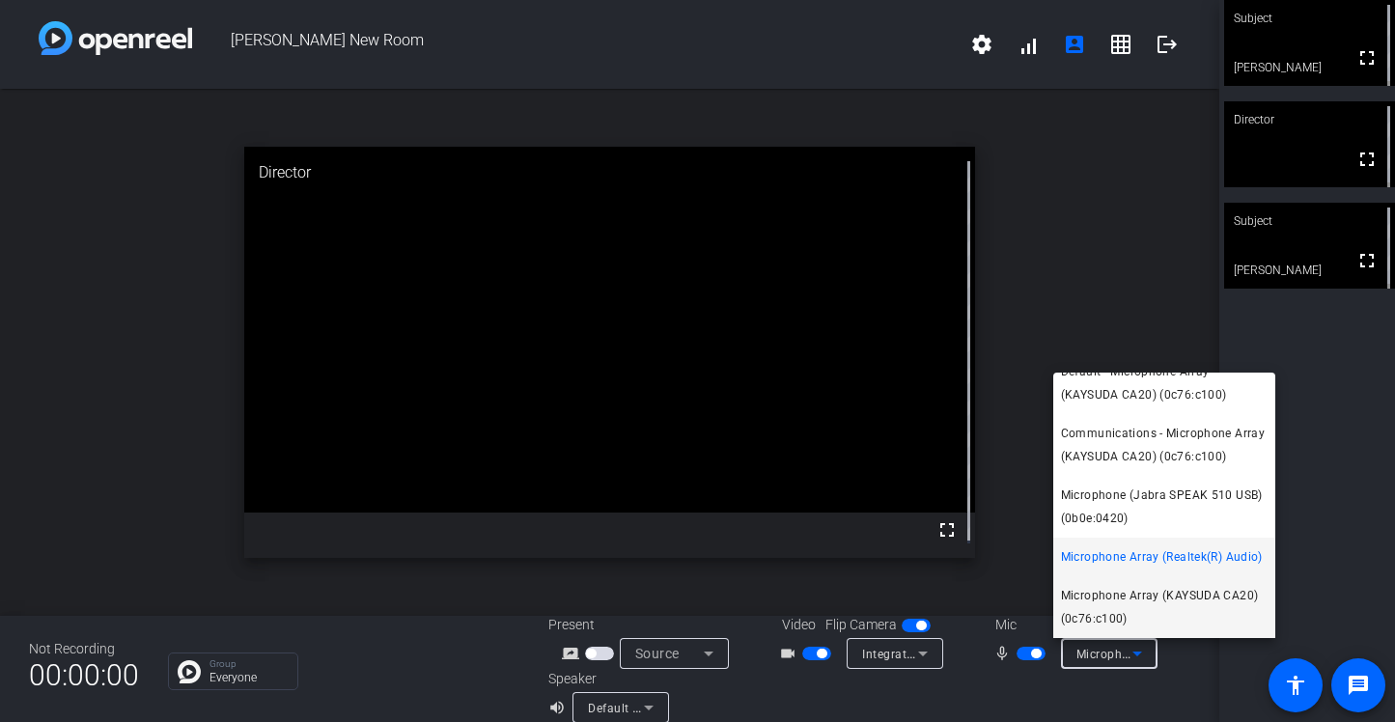
click at [1134, 598] on span "Microphone Array (KAYSUDA CA20) (0c76:c100)" at bounding box center [1164, 607] width 207 height 46
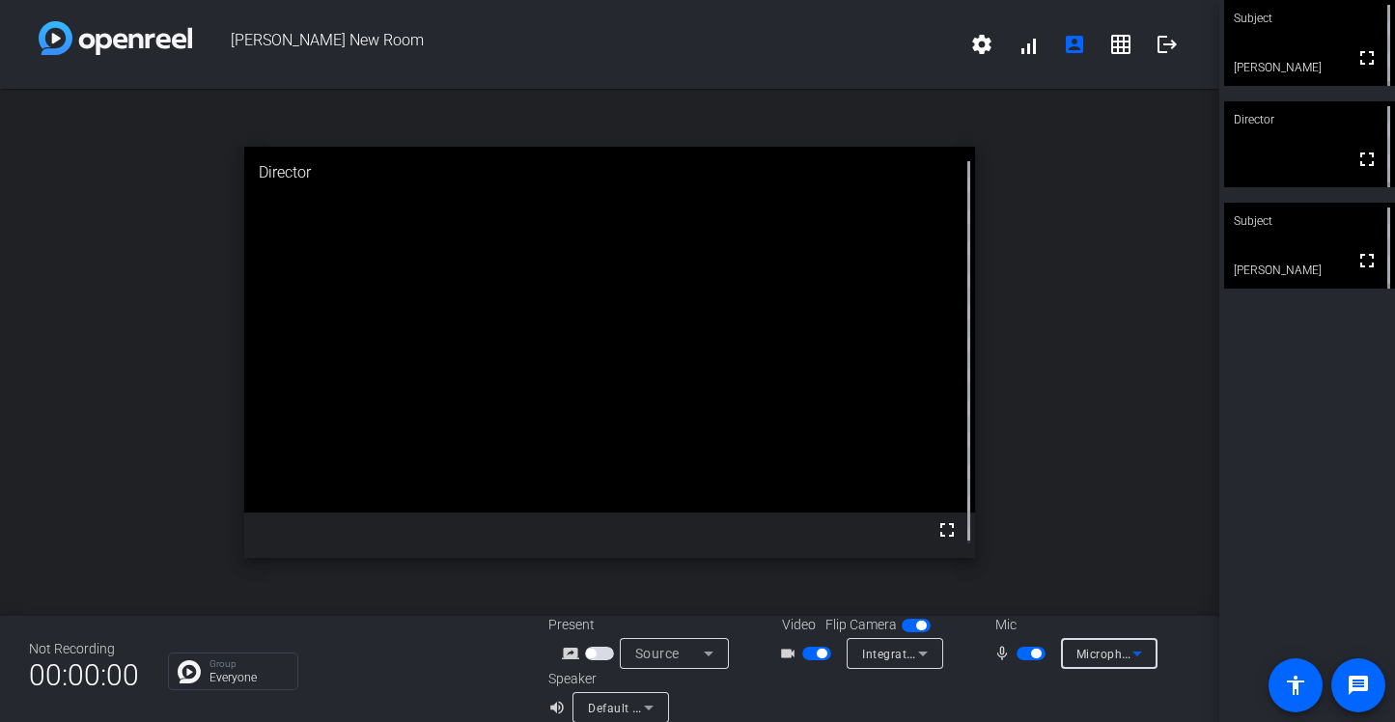
click at [1126, 657] on icon at bounding box center [1137, 653] width 23 height 23
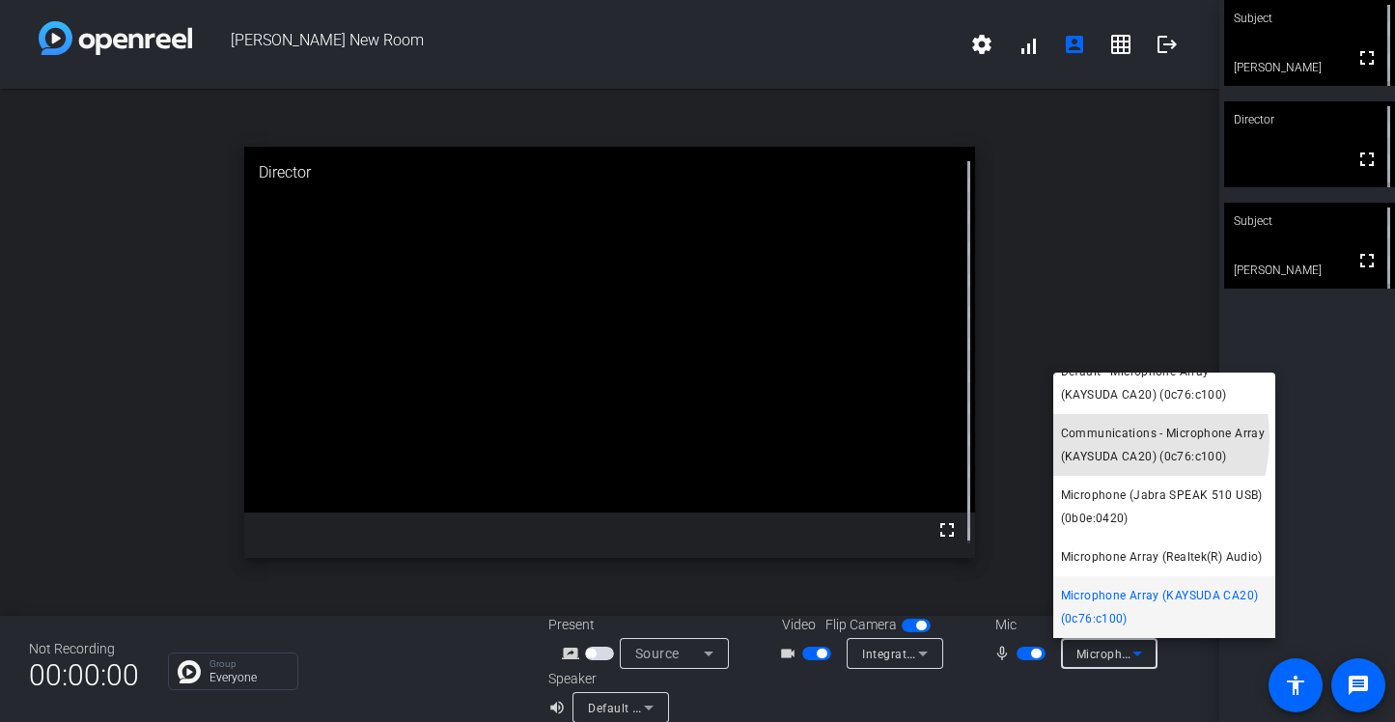
click at [1096, 422] on span "Communications - Microphone Array (KAYSUDA CA20) (0c76:c100)" at bounding box center [1164, 445] width 207 height 46
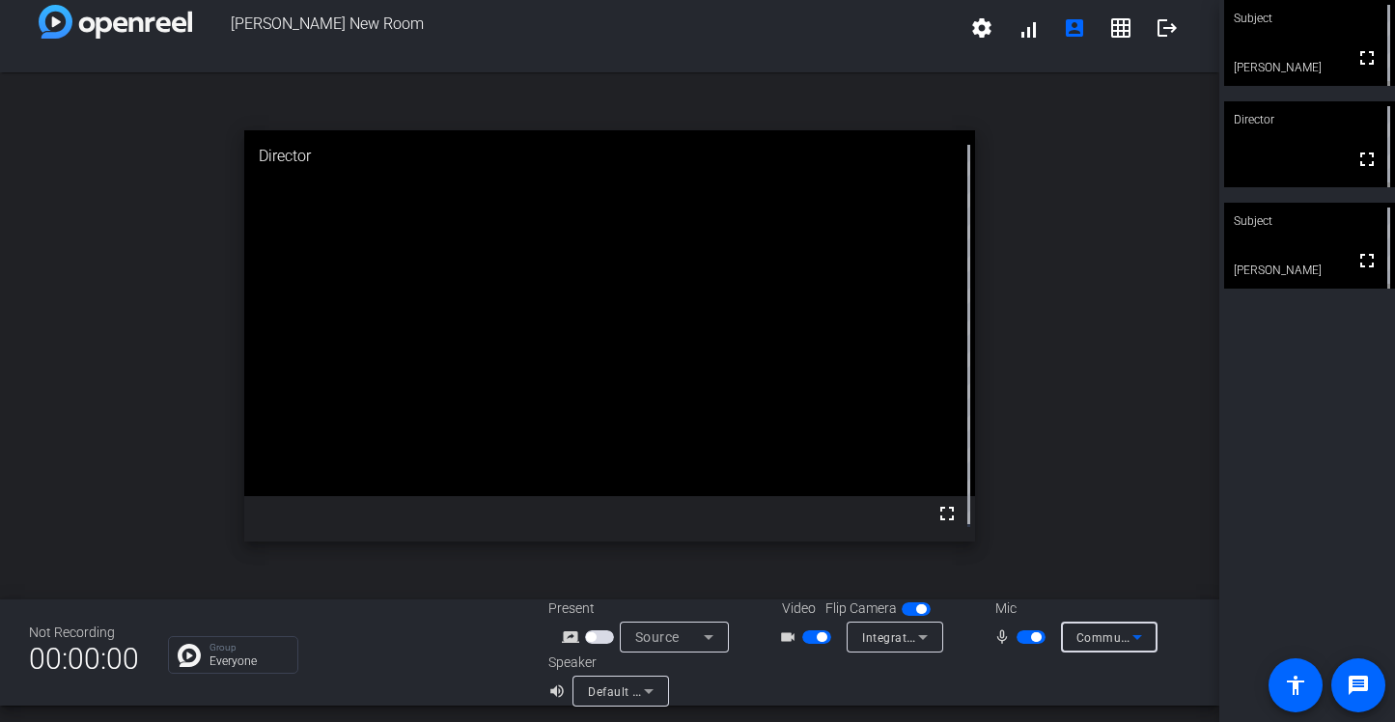
scroll to position [0, 0]
